Goal: Use online tool/utility: Utilize a website feature to perform a specific function

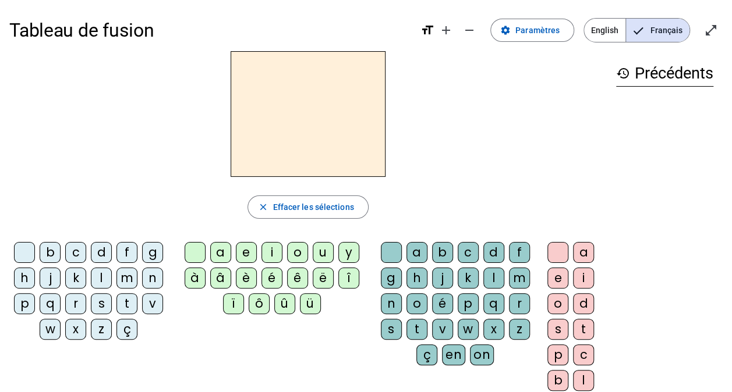
click at [247, 250] on div "e" at bounding box center [246, 252] width 21 height 21
click at [516, 248] on div "f" at bounding box center [519, 252] width 21 height 21
click at [582, 326] on div "t" at bounding box center [583, 329] width 21 height 21
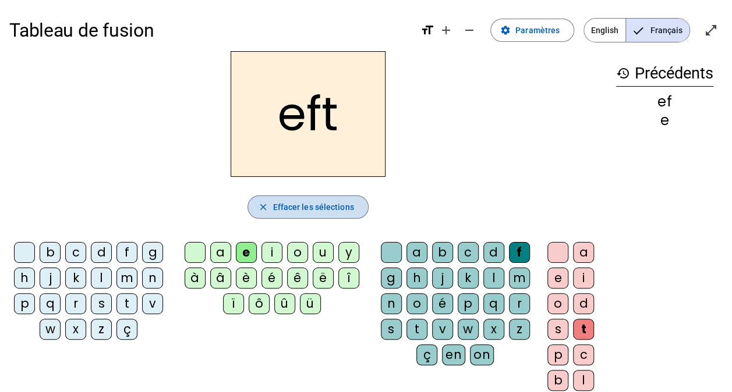
click at [261, 204] on mat-icon "close" at bounding box center [262, 207] width 10 height 10
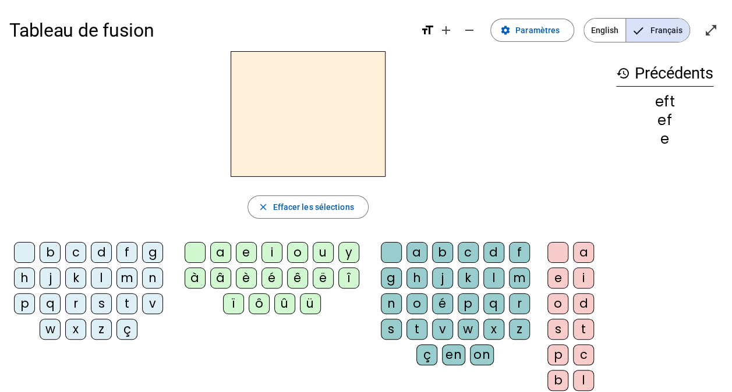
click at [126, 303] on div "t" at bounding box center [126, 303] width 21 height 21
click at [247, 255] on div "e" at bounding box center [246, 252] width 21 height 21
click at [55, 251] on div "b" at bounding box center [50, 252] width 21 height 21
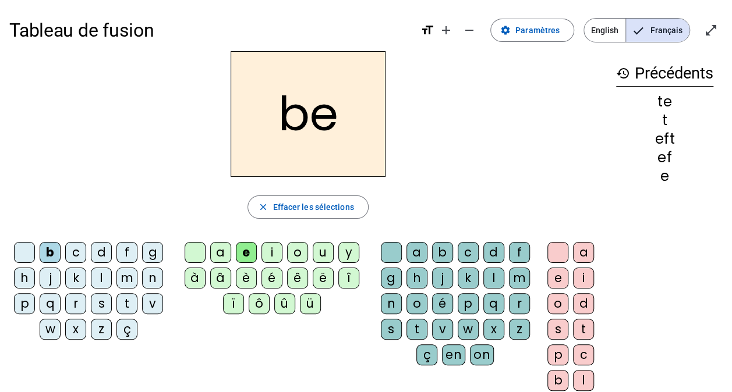
click at [26, 247] on div at bounding box center [24, 252] width 21 height 21
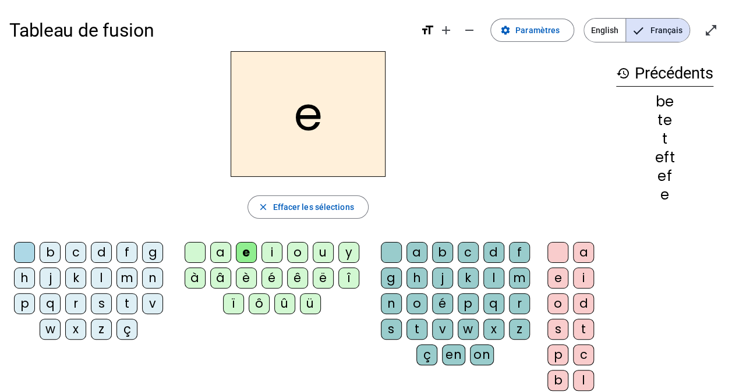
click at [104, 254] on div "d" at bounding box center [101, 252] width 21 height 21
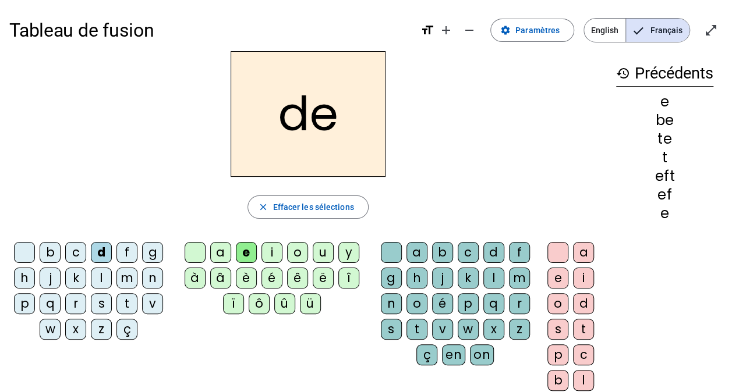
click at [130, 278] on div "m" at bounding box center [126, 278] width 21 height 21
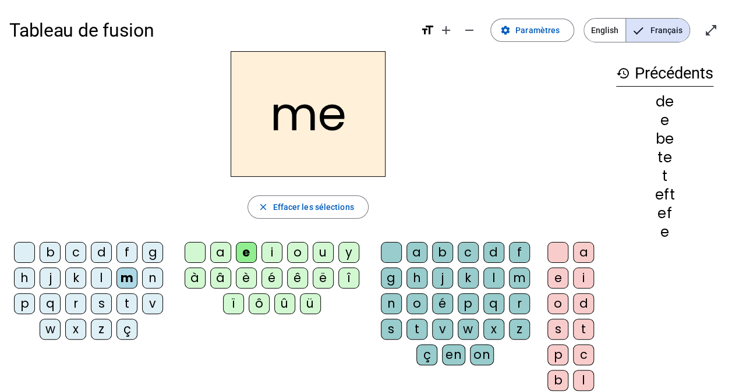
click at [226, 249] on div "a" at bounding box center [220, 252] width 21 height 21
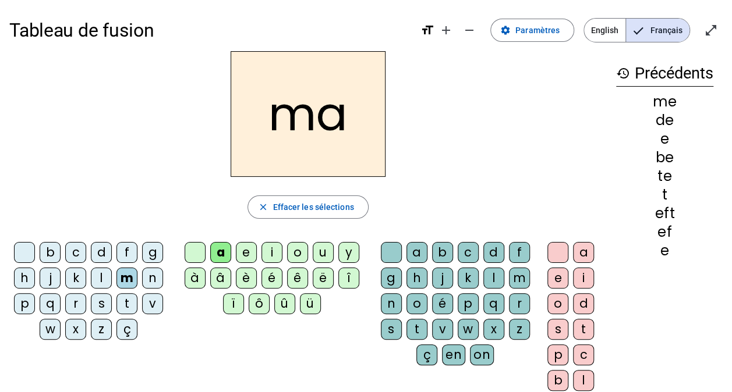
click at [491, 278] on div "l" at bounding box center [493, 278] width 21 height 21
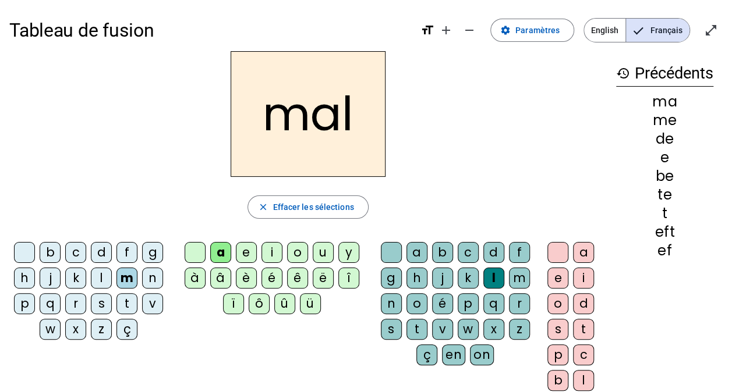
click at [322, 274] on div "ë" at bounding box center [323, 278] width 21 height 21
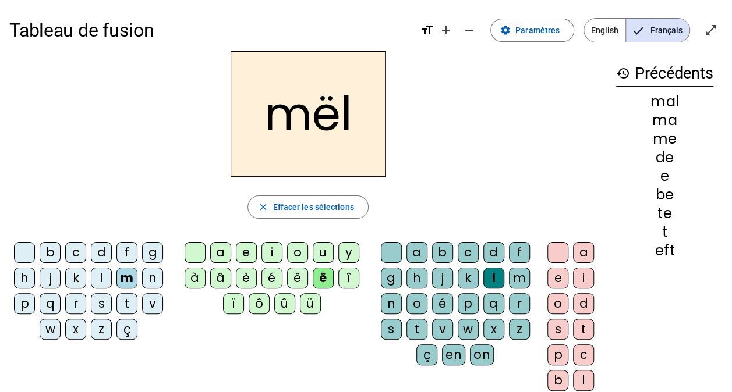
click at [247, 258] on div "e" at bounding box center [246, 252] width 21 height 21
click at [270, 254] on div "i" at bounding box center [271, 252] width 21 height 21
